Goal: Task Accomplishment & Management: Manage account settings

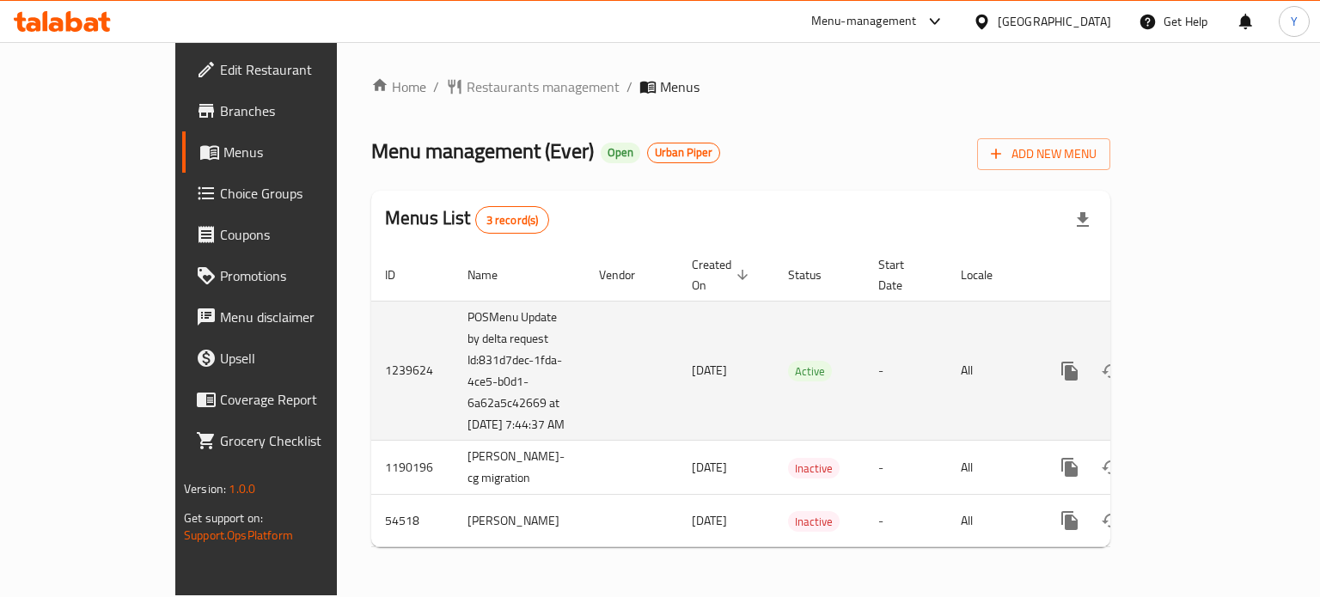
click at [1204, 364] on icon "enhanced table" at bounding box center [1193, 371] width 21 height 21
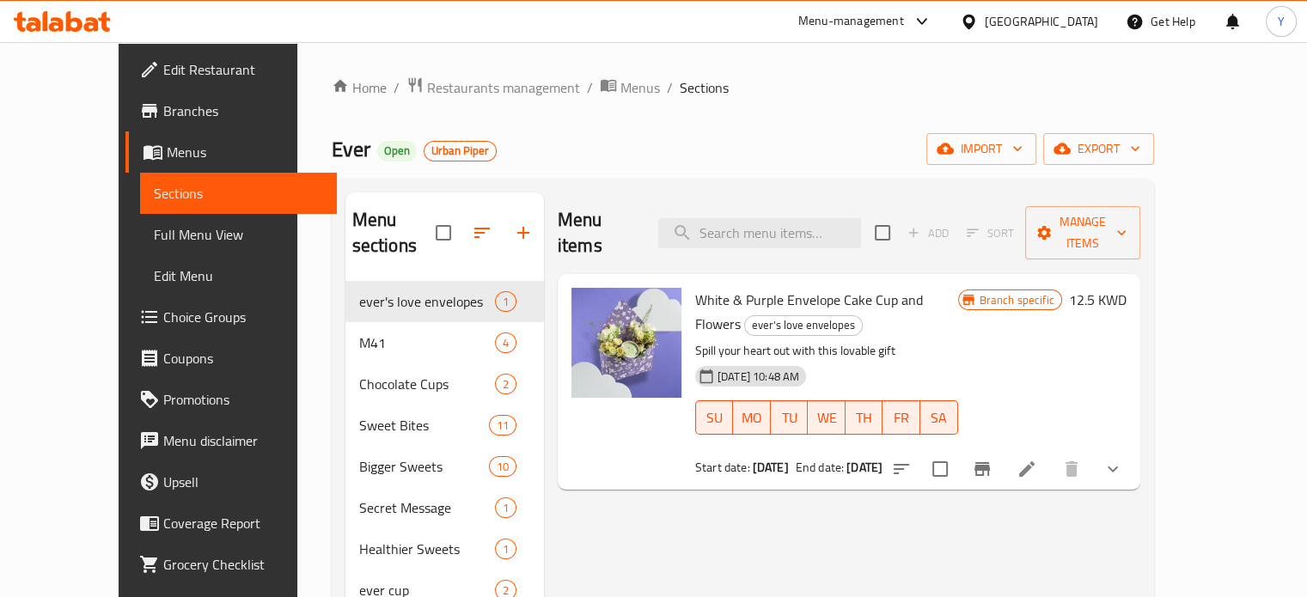
click at [669, 475] on div "Menu items Add Sort Manage items White & Purple Envelope Cake Cup and Flowers e…" at bounding box center [842, 490] width 596 height 597
click at [1133, 449] on div at bounding box center [1007, 469] width 253 height 41
click at [1051, 454] on li at bounding box center [1027, 469] width 48 height 31
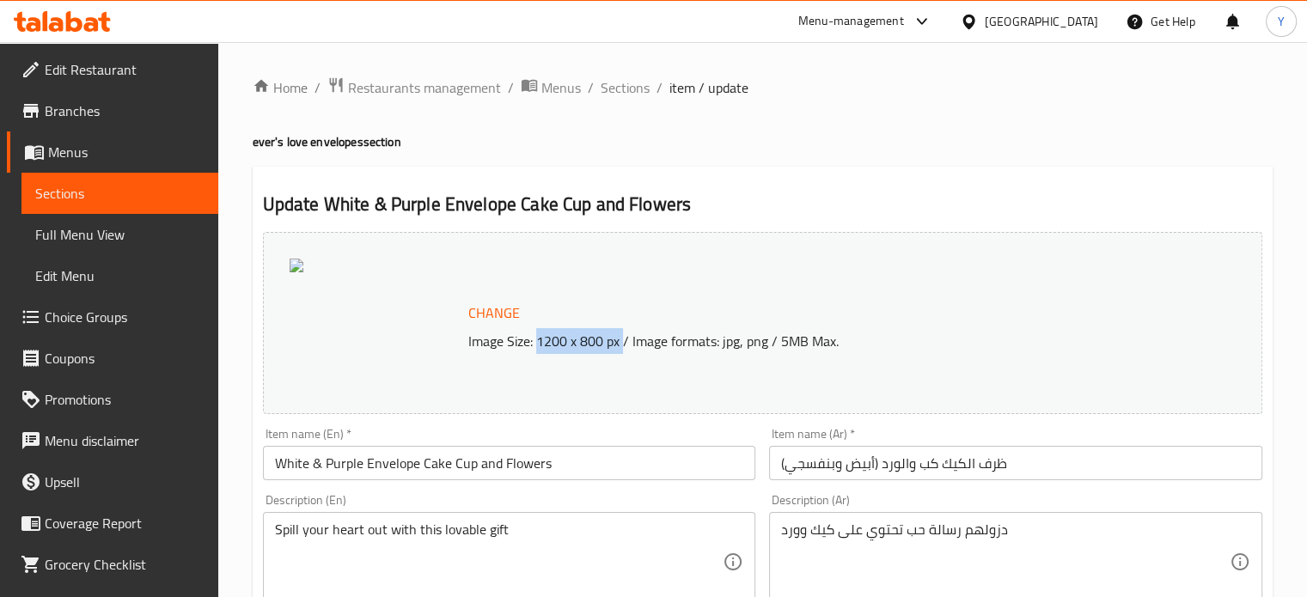
drag, startPoint x: 620, startPoint y: 337, endPoint x: 534, endPoint y: 353, distance: 87.5
click at [534, 351] on p "Image Size: 1200 x 800 px / Image formats: jpg, png / 5MB Max." at bounding box center [816, 341] width 710 height 21
copy p "1200 x 800 px"
